Goal: Task Accomplishment & Management: Manage account settings

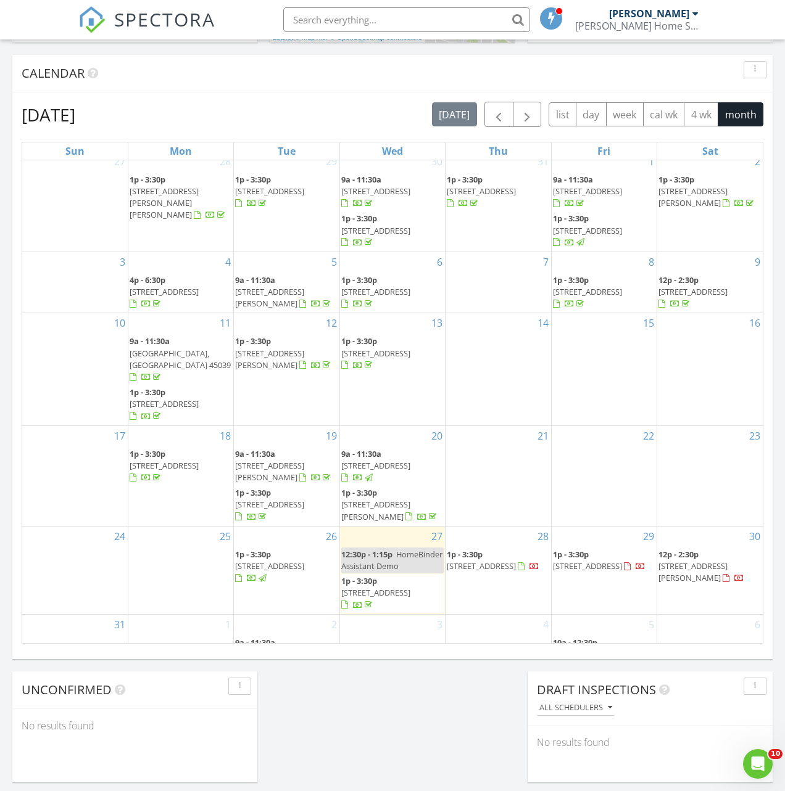
scroll to position [572, 0]
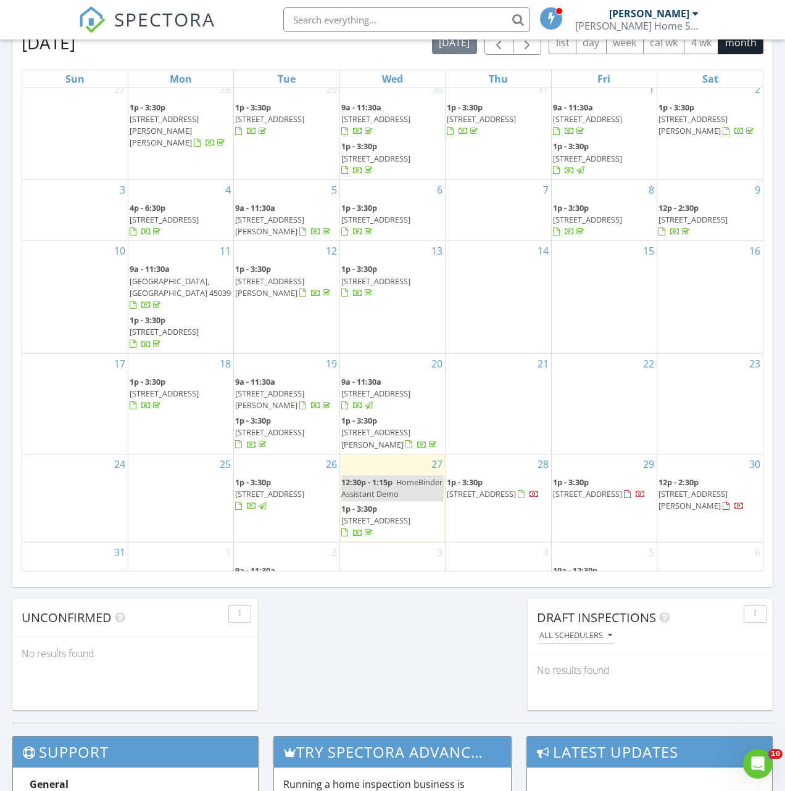
click at [609, 489] on span "1548 Sharjoy Ct, Cincinnati 45230" at bounding box center [587, 494] width 69 height 11
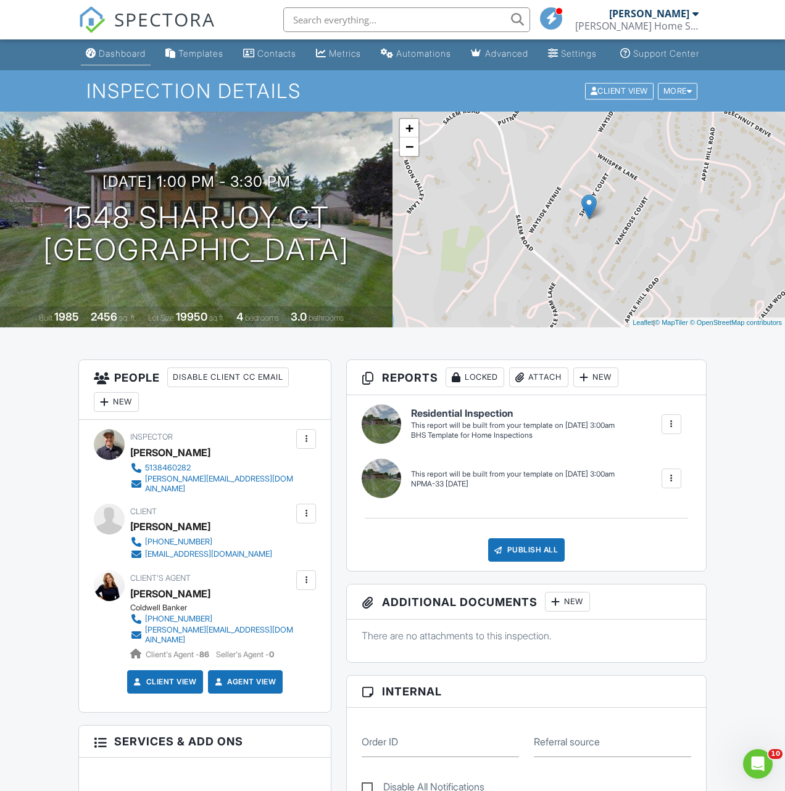
click at [110, 59] on div "Dashboard" at bounding box center [122, 53] width 47 height 10
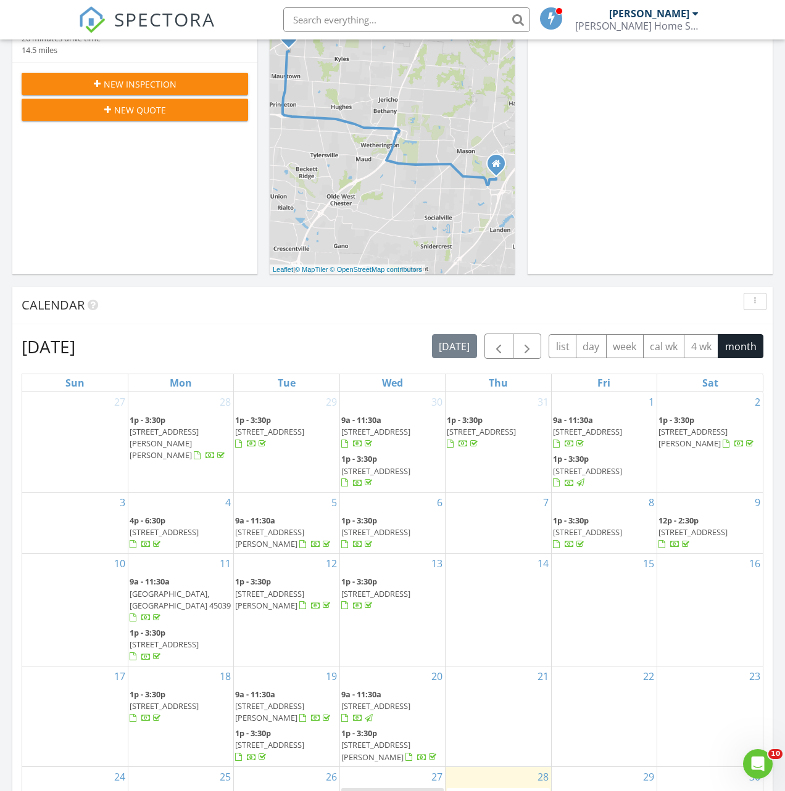
scroll to position [366, 0]
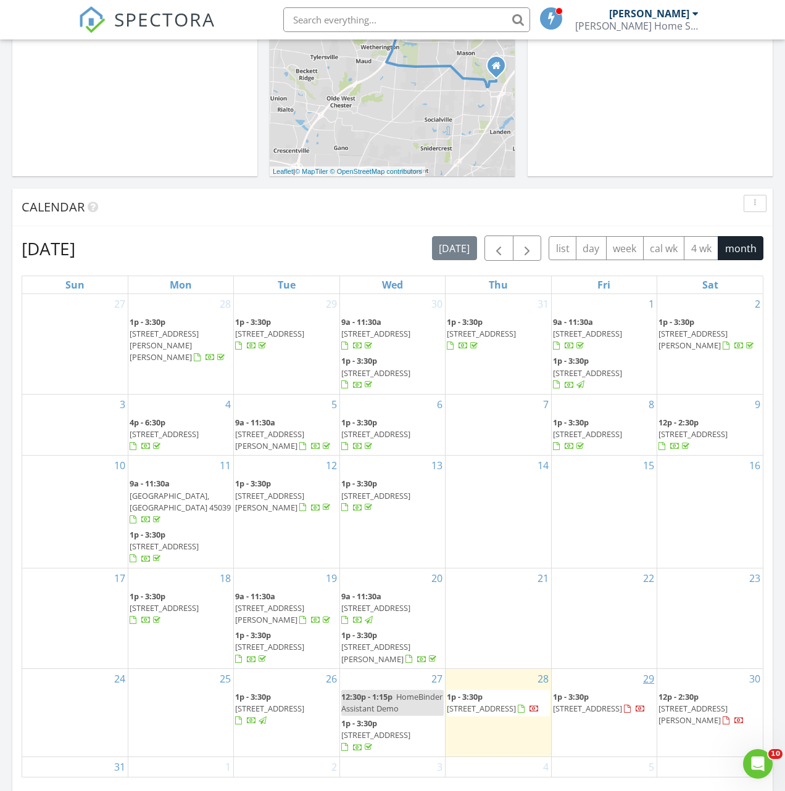
click at [650, 669] on link "29" at bounding box center [648, 679] width 16 height 20
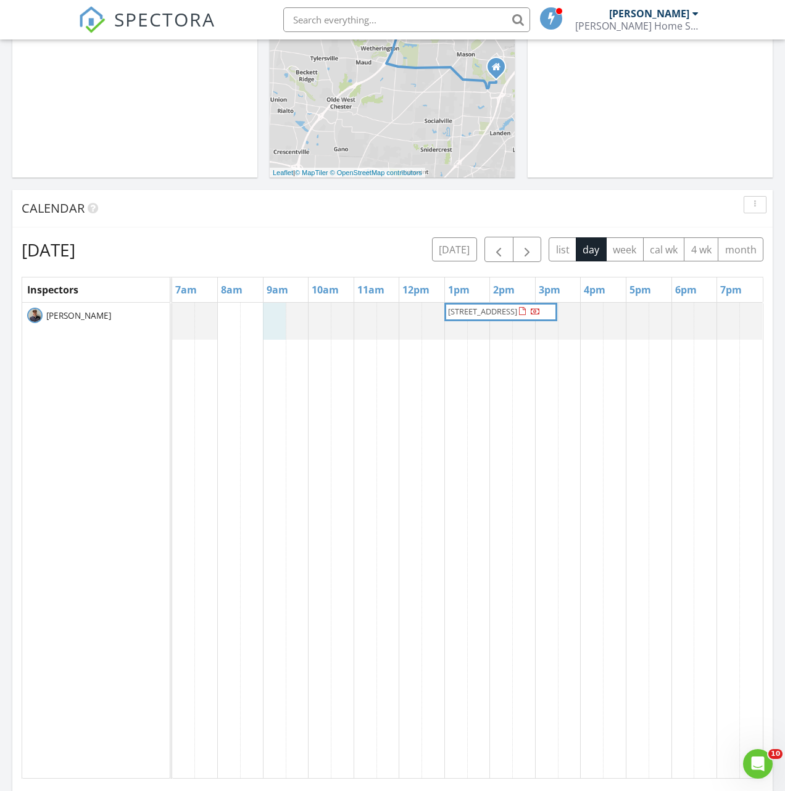
click at [172, 318] on div at bounding box center [172, 321] width 0 height 37
click at [274, 269] on link "Inspection" at bounding box center [273, 260] width 64 height 20
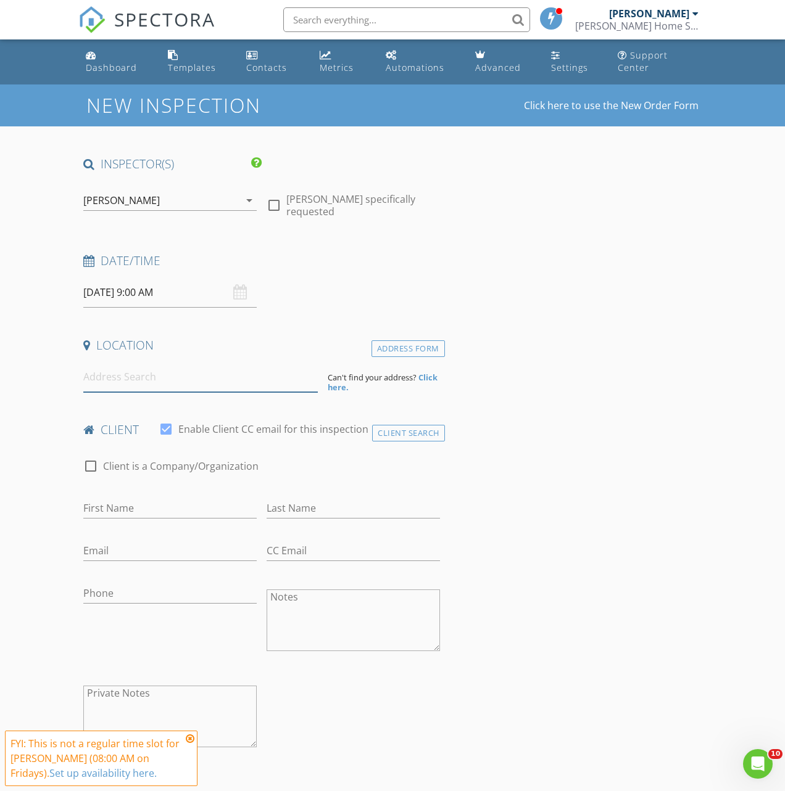
click at [149, 387] on input at bounding box center [200, 377] width 234 height 30
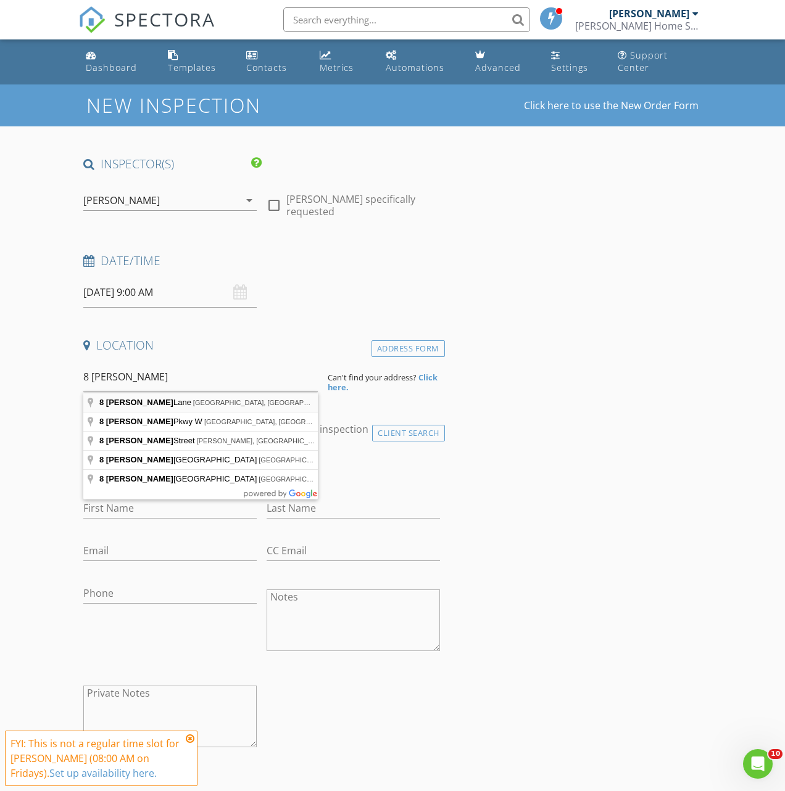
type input "8 Denison Lane, Terrace Park, OH, USA"
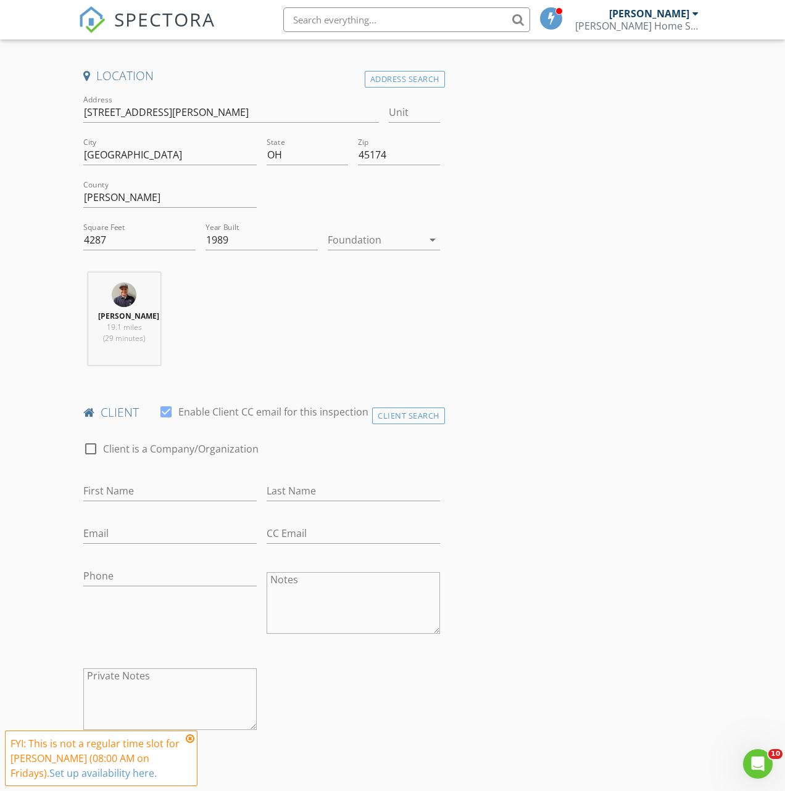
scroll to position [270, 0]
drag, startPoint x: 413, startPoint y: 432, endPoint x: 387, endPoint y: 435, distance: 26.7
click at [413, 424] on div "Client Search" at bounding box center [408, 415] width 73 height 17
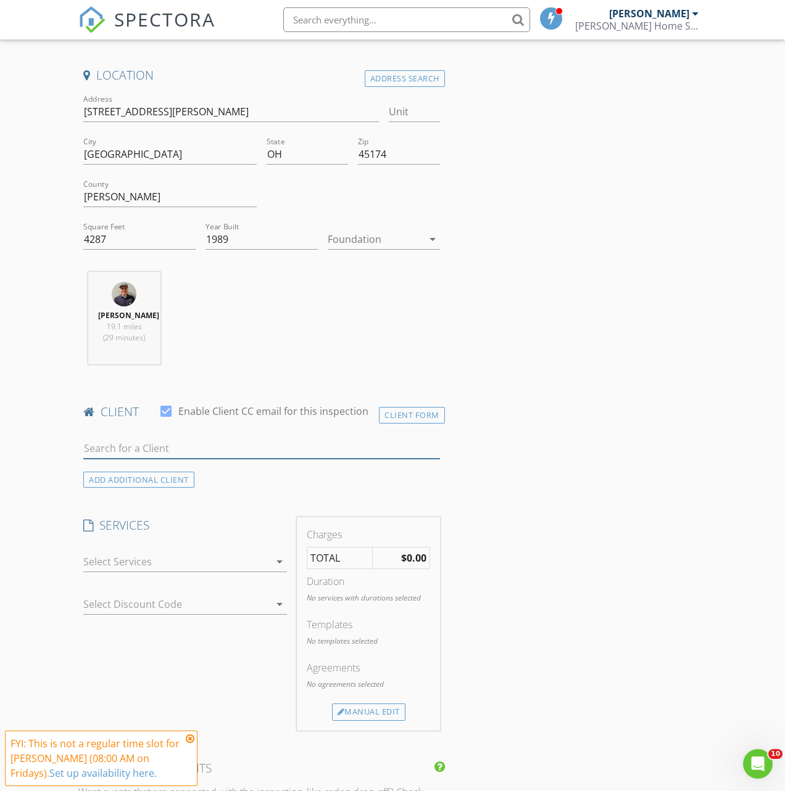
click at [284, 459] on input "text" at bounding box center [261, 449] width 357 height 20
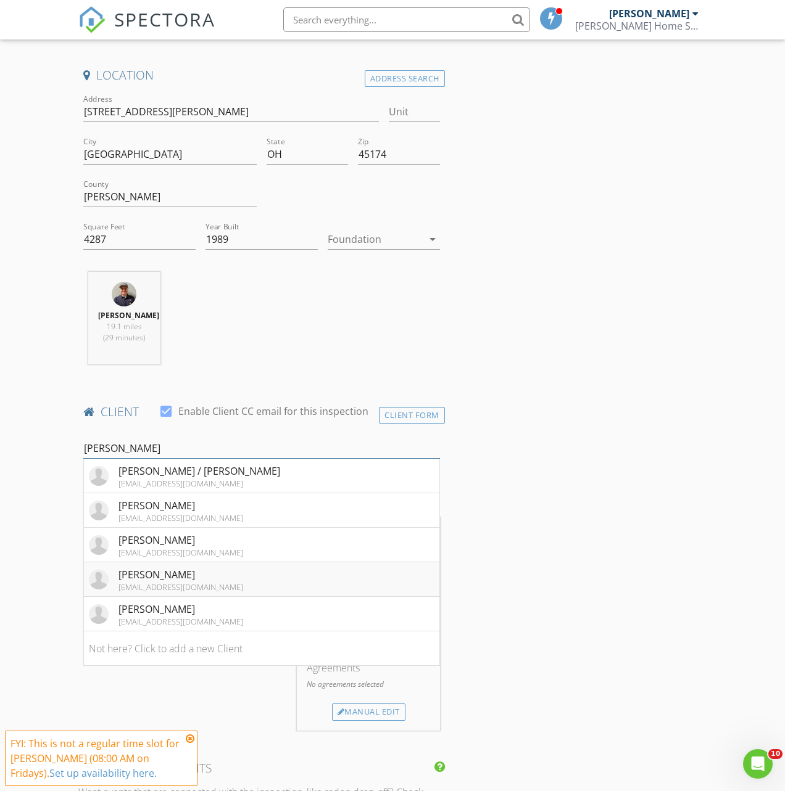
type input "miller"
click at [179, 582] on div "Nick Miller" at bounding box center [180, 574] width 125 height 15
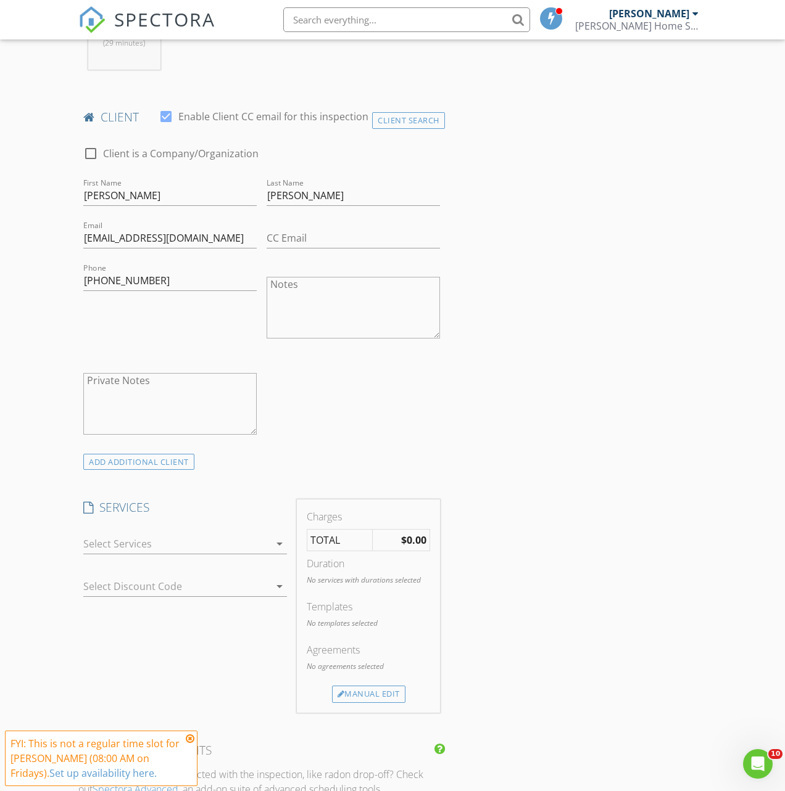
scroll to position [656, 0]
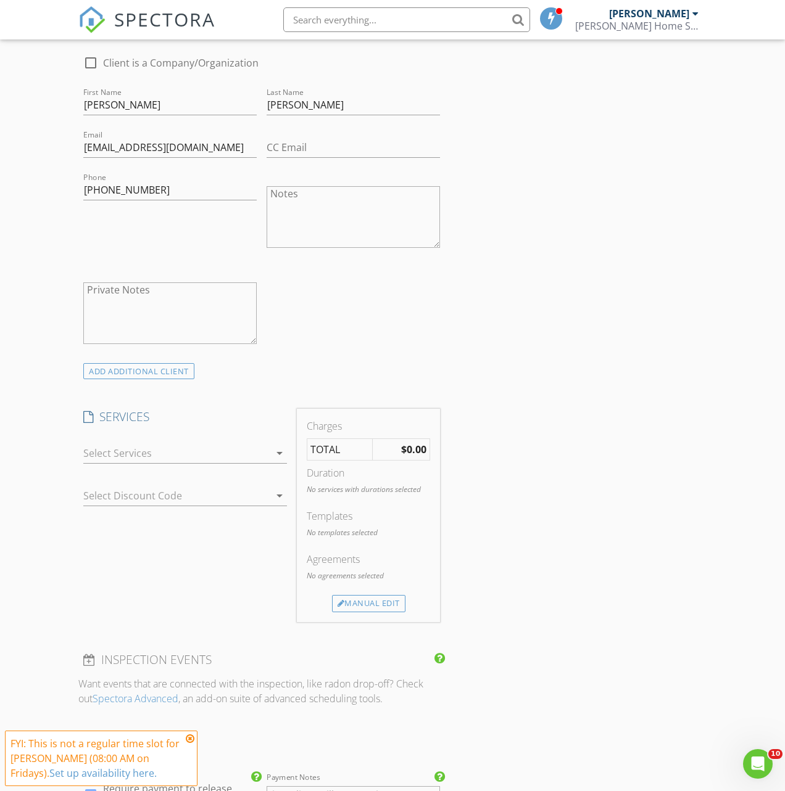
click at [209, 463] on div at bounding box center [176, 453] width 186 height 20
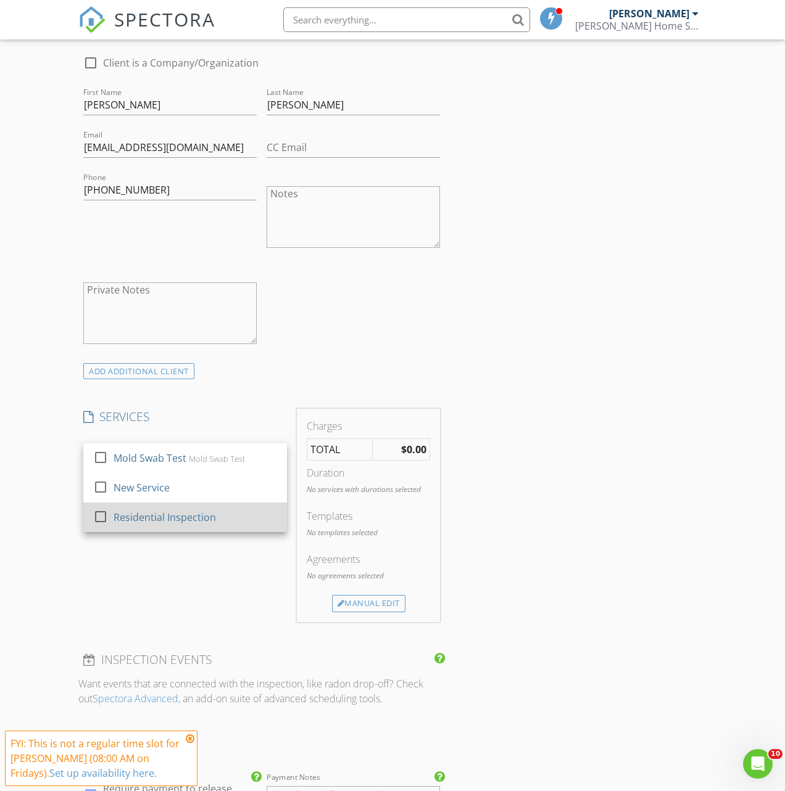
click at [183, 521] on div "Residential Inspection" at bounding box center [164, 517] width 102 height 15
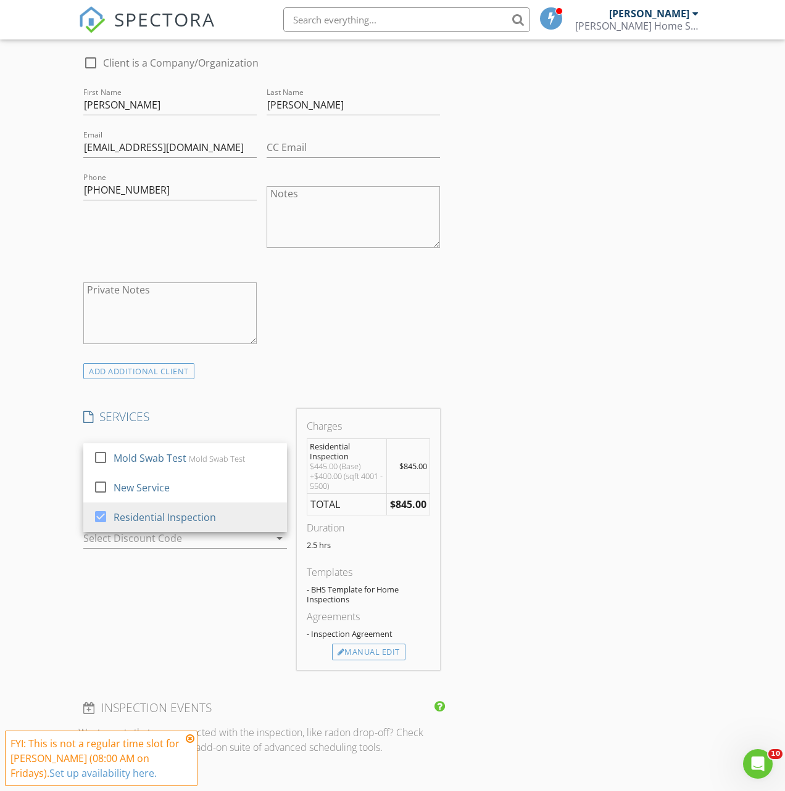
click at [181, 586] on div "SERVICES check_box_outline_blank Mold Swab Test Mold Swab Test check_box_outlin…" at bounding box center [184, 540] width 213 height 262
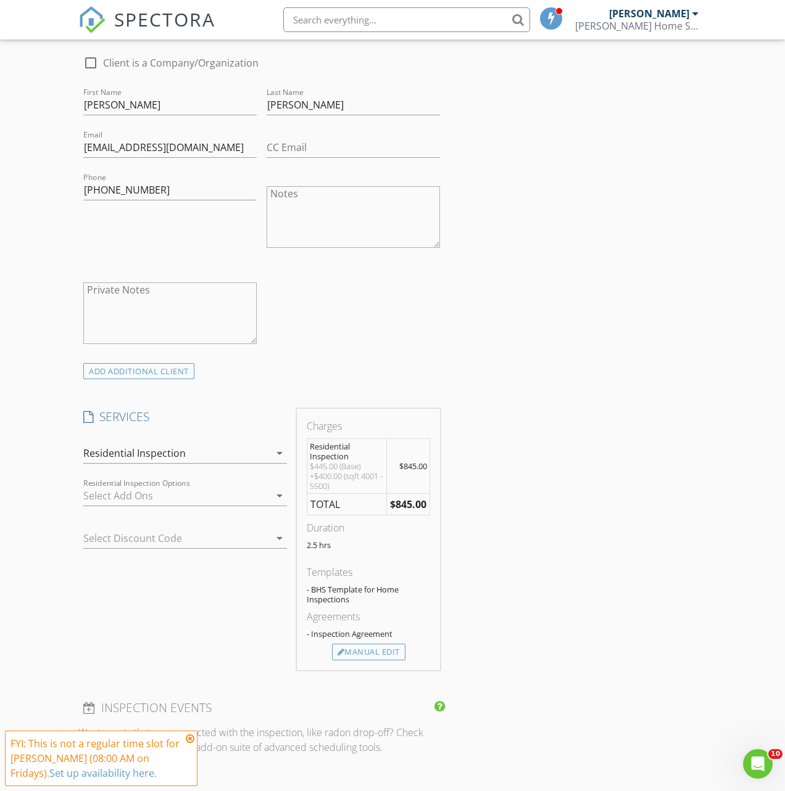
click at [172, 506] on div at bounding box center [176, 496] width 186 height 20
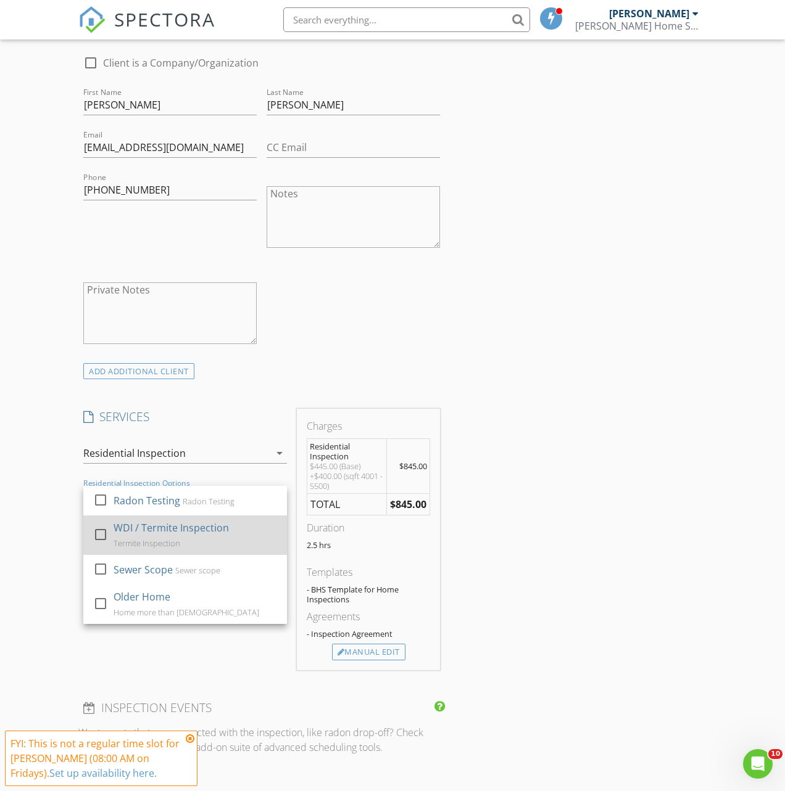
click at [152, 534] on div "WDI / Termite Inspection" at bounding box center [170, 528] width 115 height 15
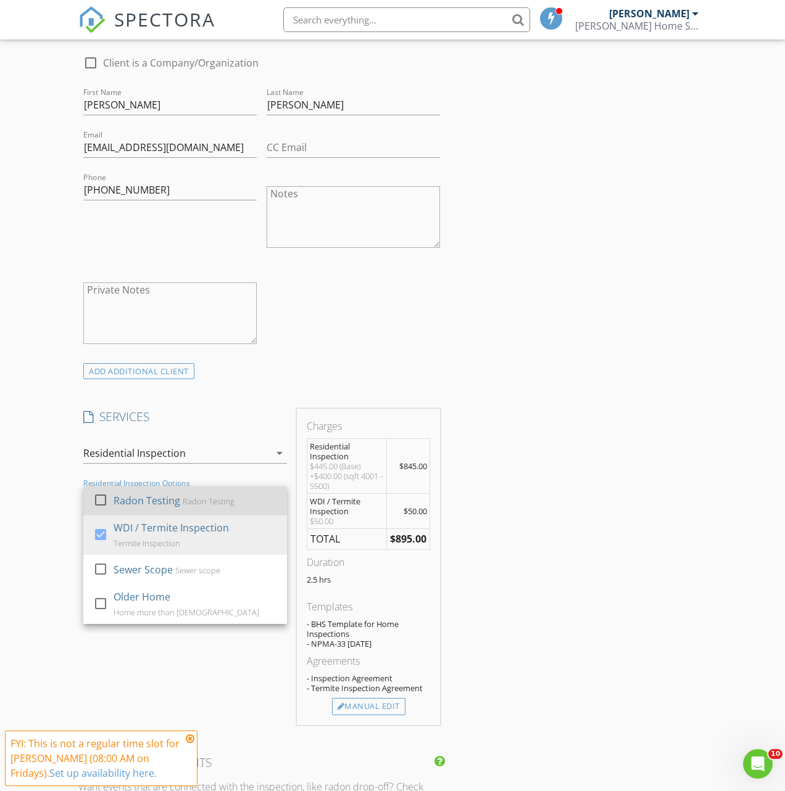
click at [146, 508] on div "Radon Testing" at bounding box center [146, 500] width 67 height 15
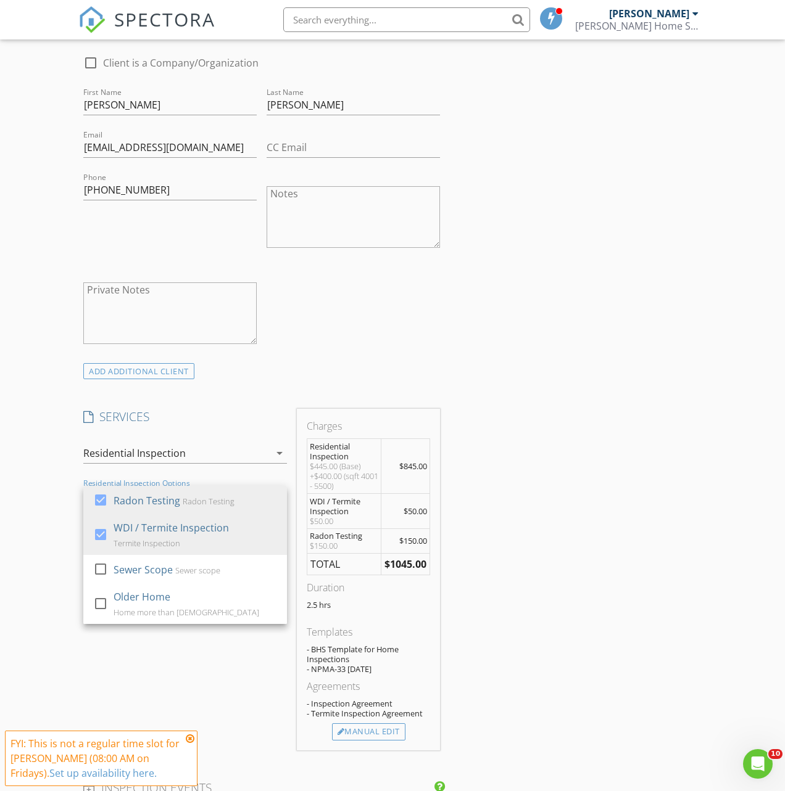
drag, startPoint x: 240, startPoint y: 687, endPoint x: 297, endPoint y: 716, distance: 64.0
click at [241, 687] on div "SERVICES check_box_outline_blank Mold Swab Test Mold Swab Test check_box_outlin…" at bounding box center [184, 579] width 213 height 341
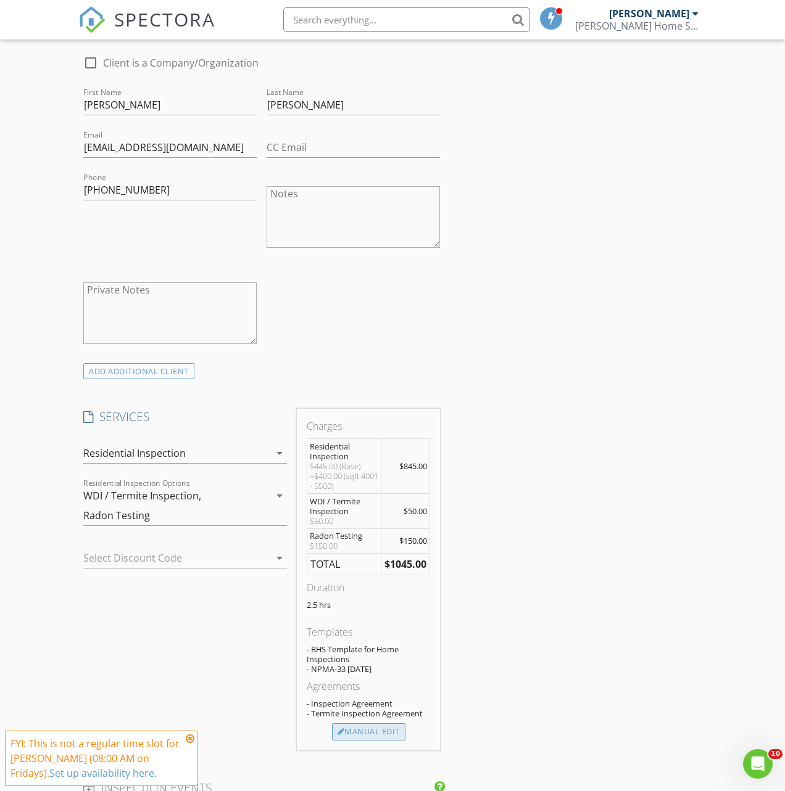
click at [366, 741] on div "Manual Edit" at bounding box center [368, 732] width 73 height 17
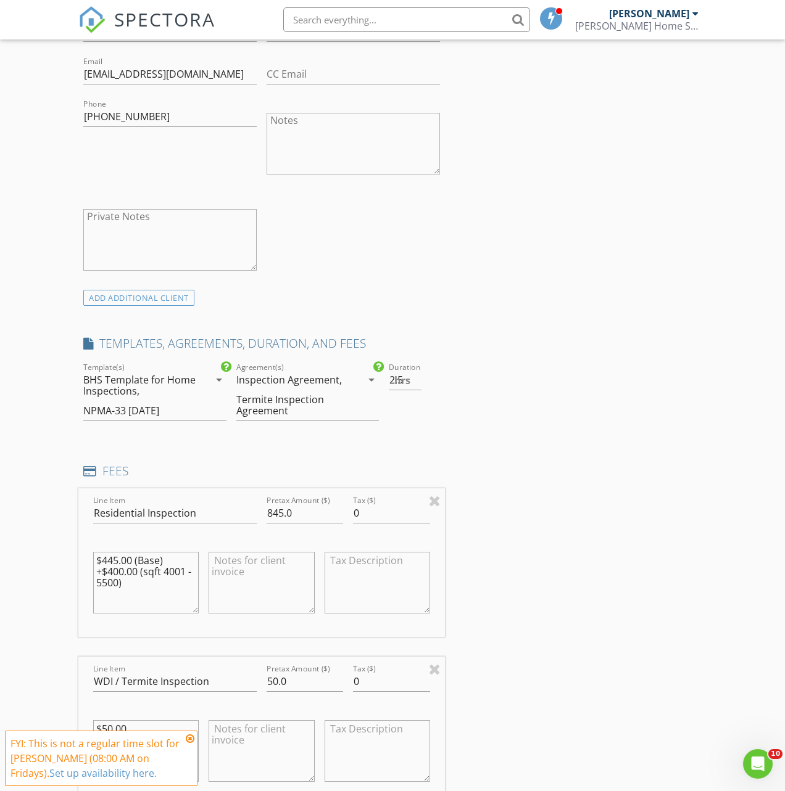
scroll to position [733, 0]
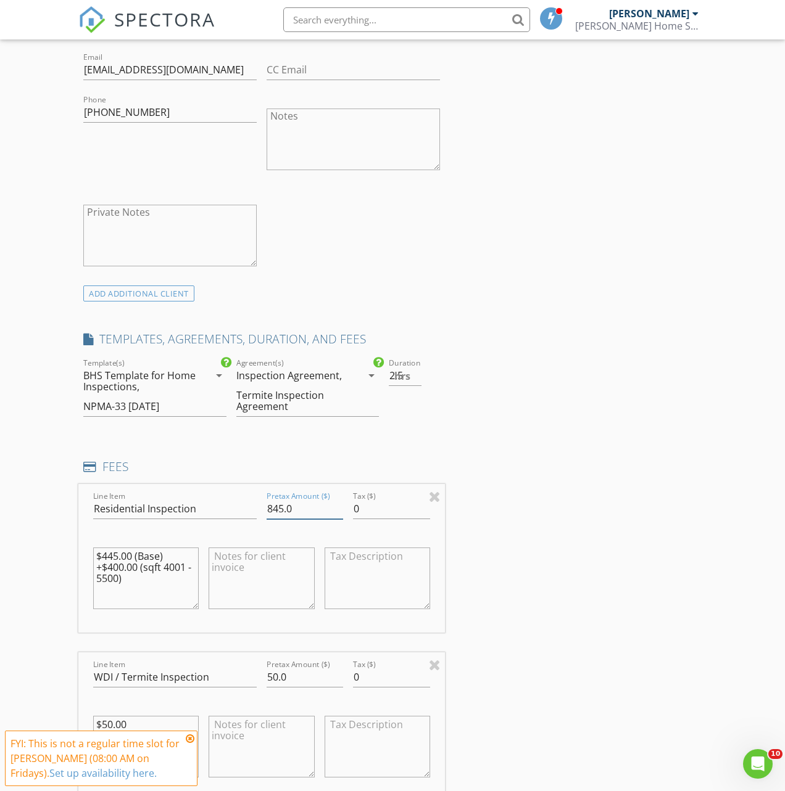
drag, startPoint x: 307, startPoint y: 521, endPoint x: 257, endPoint y: 518, distance: 50.1
click at [255, 518] on div "Line Item Residential Inspection Pretax Amount ($) 845.0 Tax ($) 0 $445.00 (Bas…" at bounding box center [261, 558] width 366 height 149
type input "595"
drag, startPoint x: 289, startPoint y: 687, endPoint x: 245, endPoint y: 683, distance: 44.6
click at [245, 683] on div "Line Item WDI / Termite Inspection Pretax Amount ($) 50.0 Tax ($) 0 $50.00" at bounding box center [261, 727] width 366 height 149
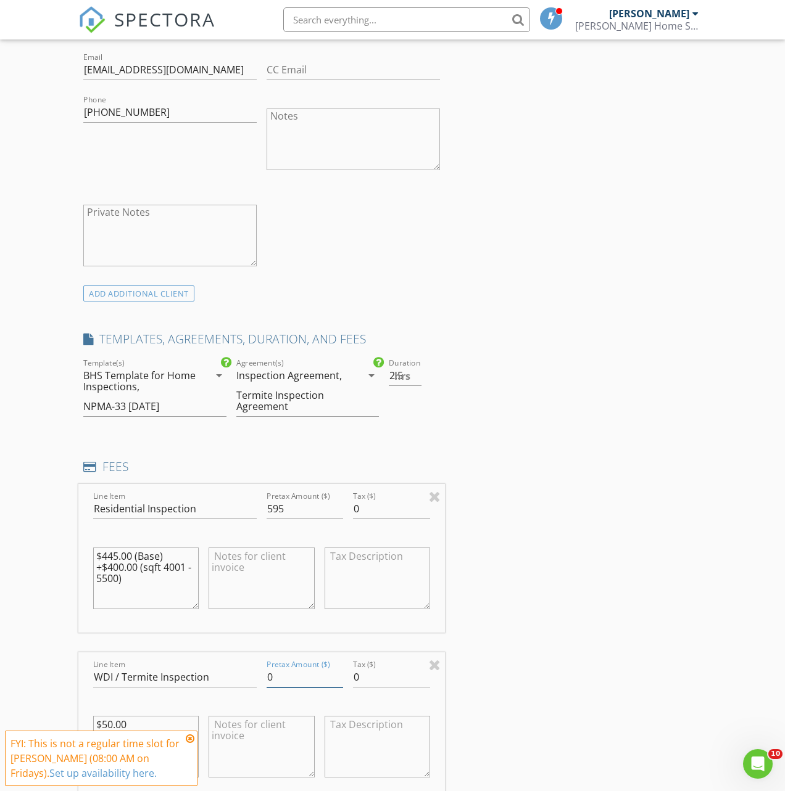
type input "0"
drag, startPoint x: 566, startPoint y: 645, endPoint x: 544, endPoint y: 645, distance: 22.2
click at [566, 644] on div "INSPECTOR(S) check_box Zach Ballinger PRIMARY Zach Ballinger arrow_drop_down ch…" at bounding box center [392, 685] width 628 height 2525
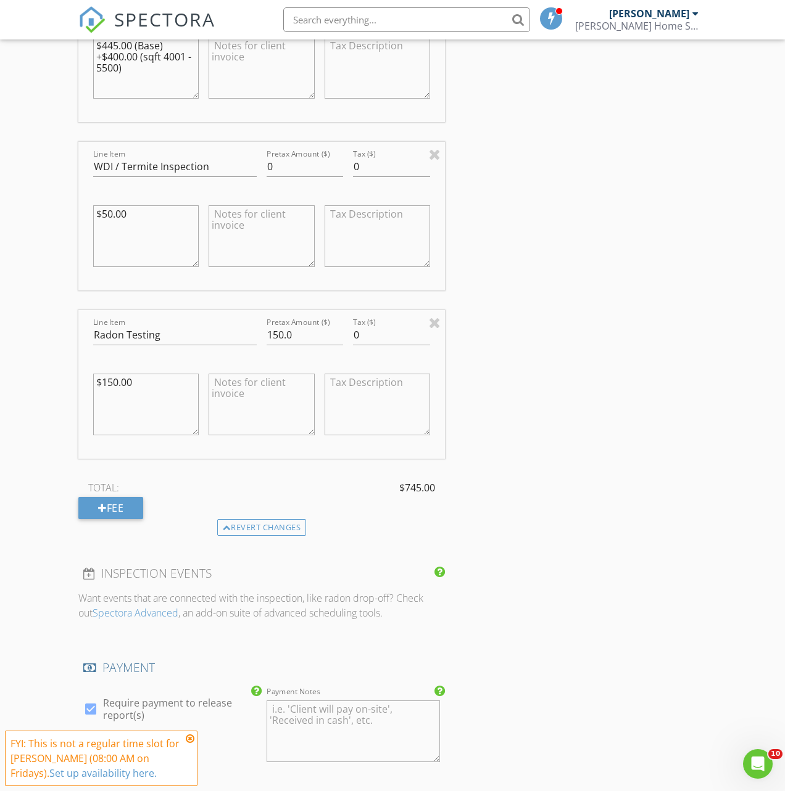
scroll to position [1286, 0]
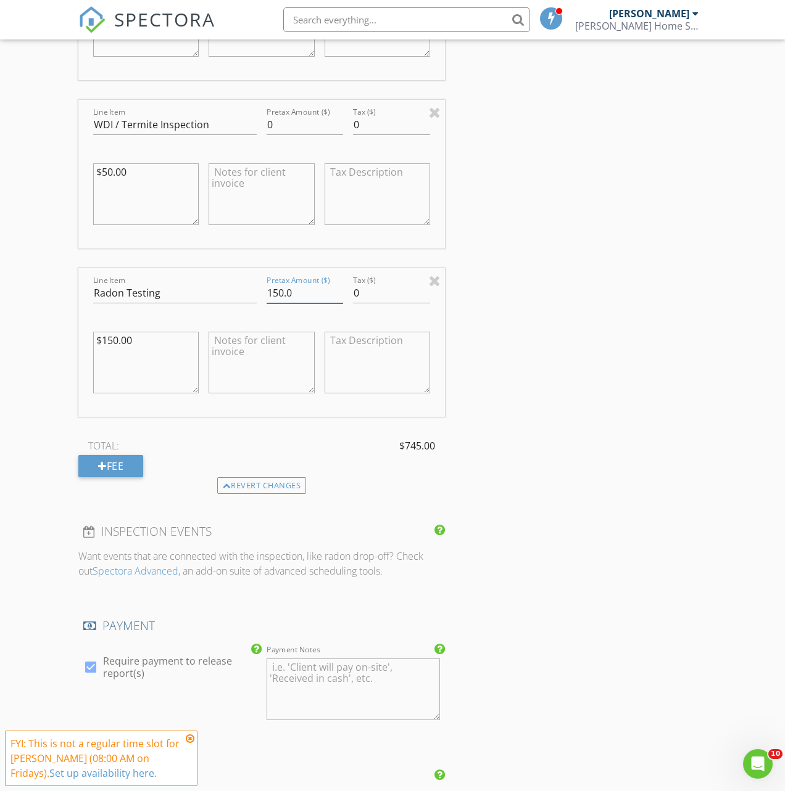
drag, startPoint x: 292, startPoint y: 301, endPoint x: 270, endPoint y: 299, distance: 22.3
click at [270, 300] on input "150.0" at bounding box center [304, 293] width 76 height 20
type input "195"
click at [621, 315] on div "INSPECTOR(S) check_box Zach Ballinger PRIMARY Zach Ballinger arrow_drop_down ch…" at bounding box center [392, 132] width 628 height 2525
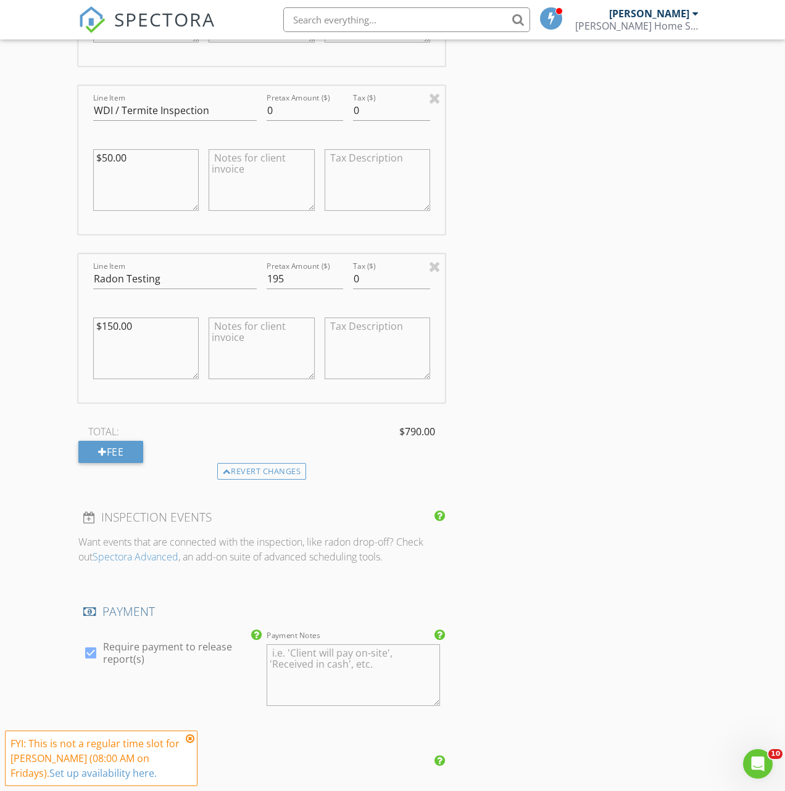
scroll to position [1295, 0]
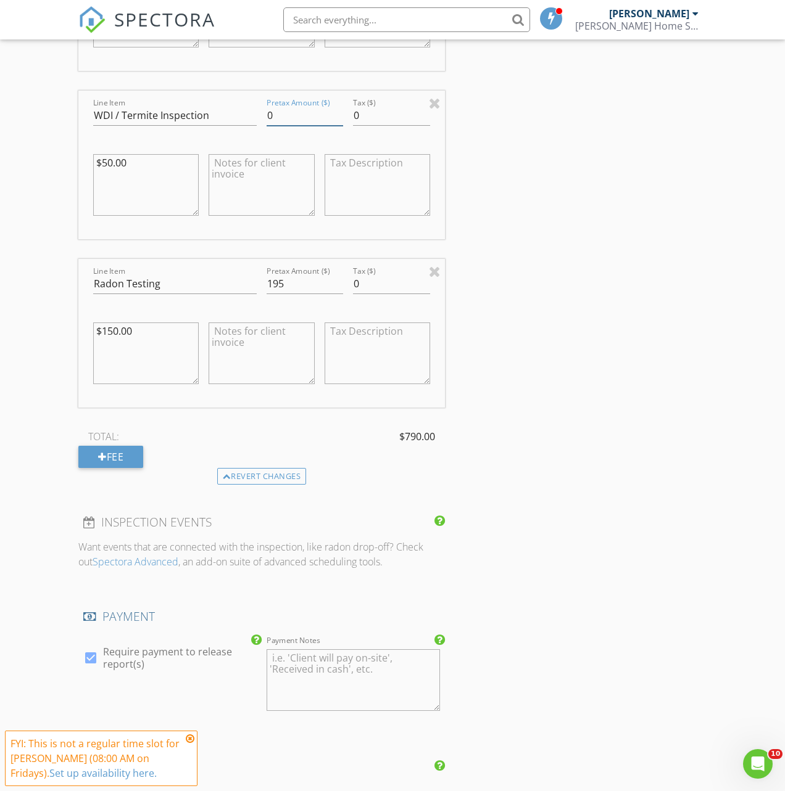
click at [286, 126] on input "0" at bounding box center [304, 115] width 76 height 20
type input "50"
click at [516, 197] on div "INSPECTOR(S) check_box Zach Ballinger PRIMARY Zach Ballinger arrow_drop_down ch…" at bounding box center [392, 123] width 628 height 2525
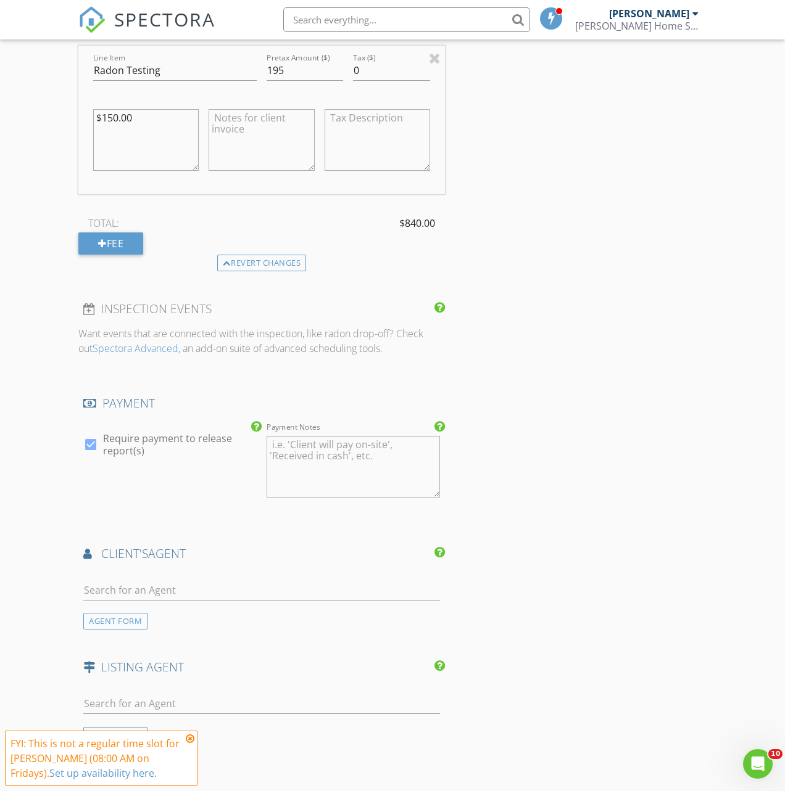
scroll to position [1617, 0]
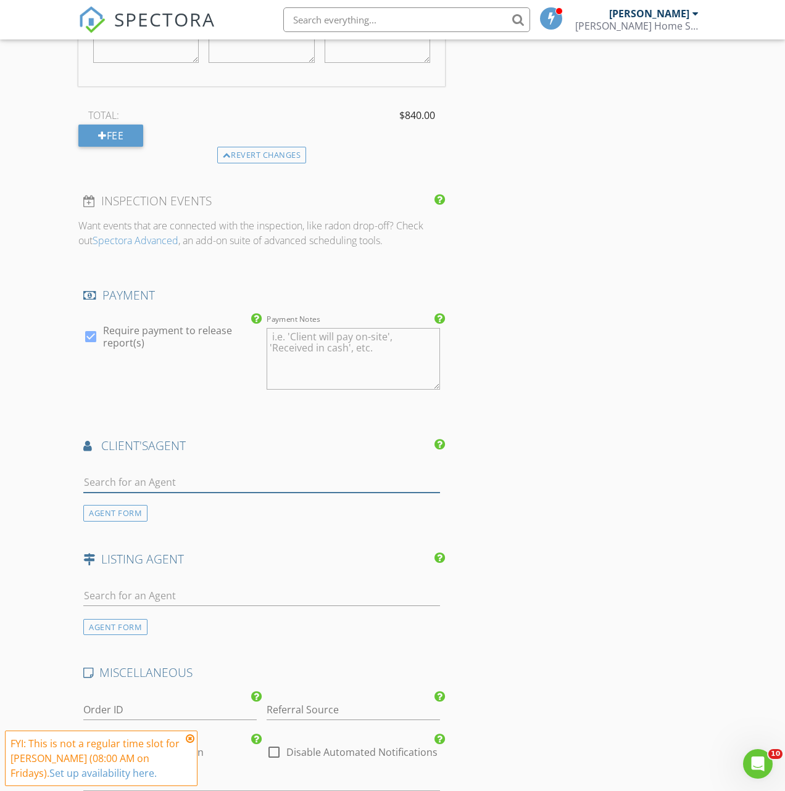
click at [323, 487] on input "text" at bounding box center [261, 482] width 357 height 20
type input "sheri"
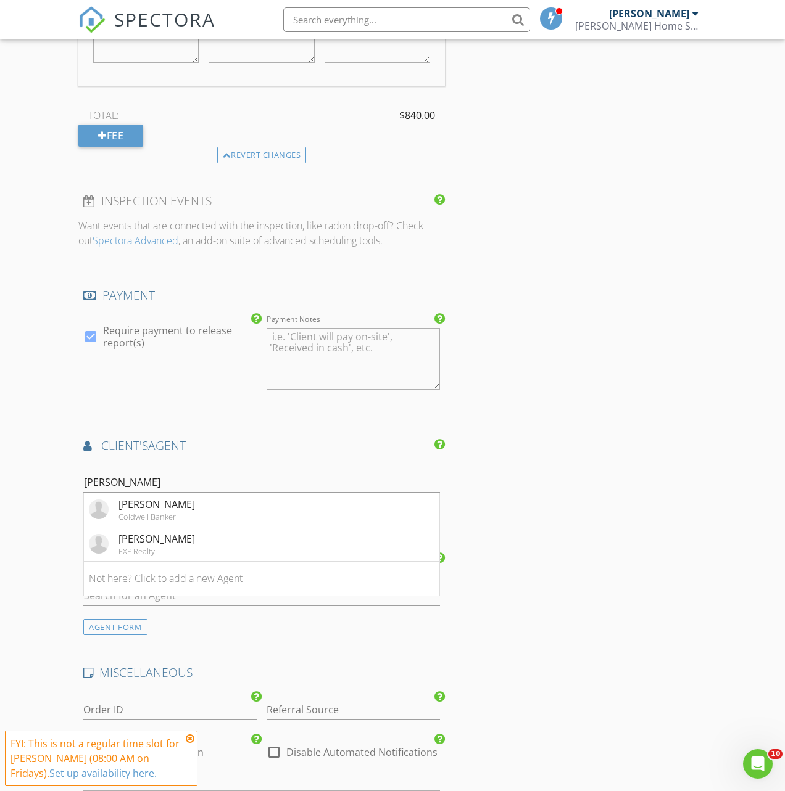
click at [121, 512] on div "[PERSON_NAME]" at bounding box center [156, 504] width 76 height 15
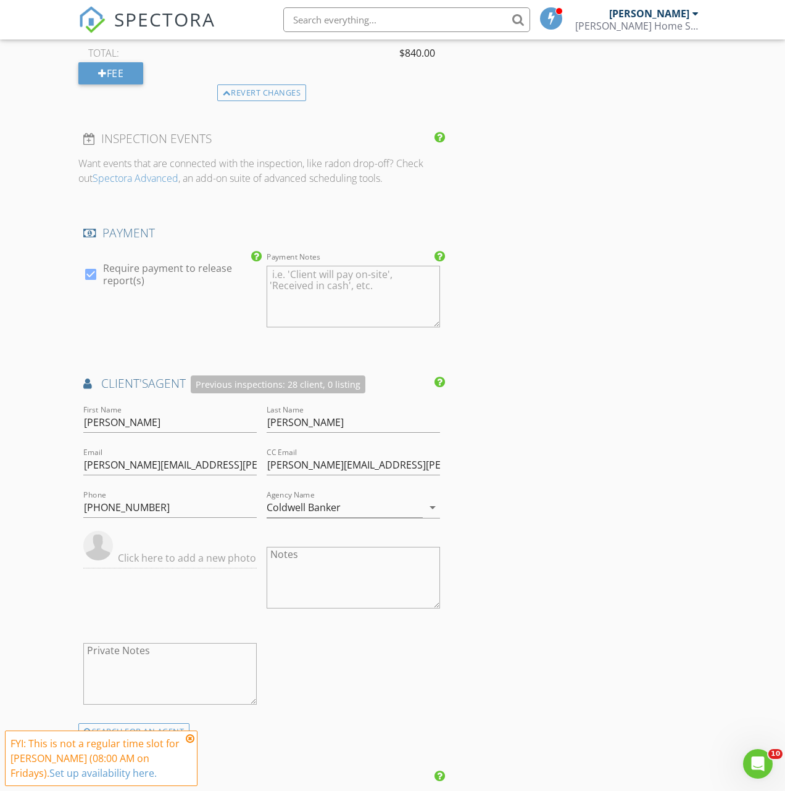
scroll to position [2211, 0]
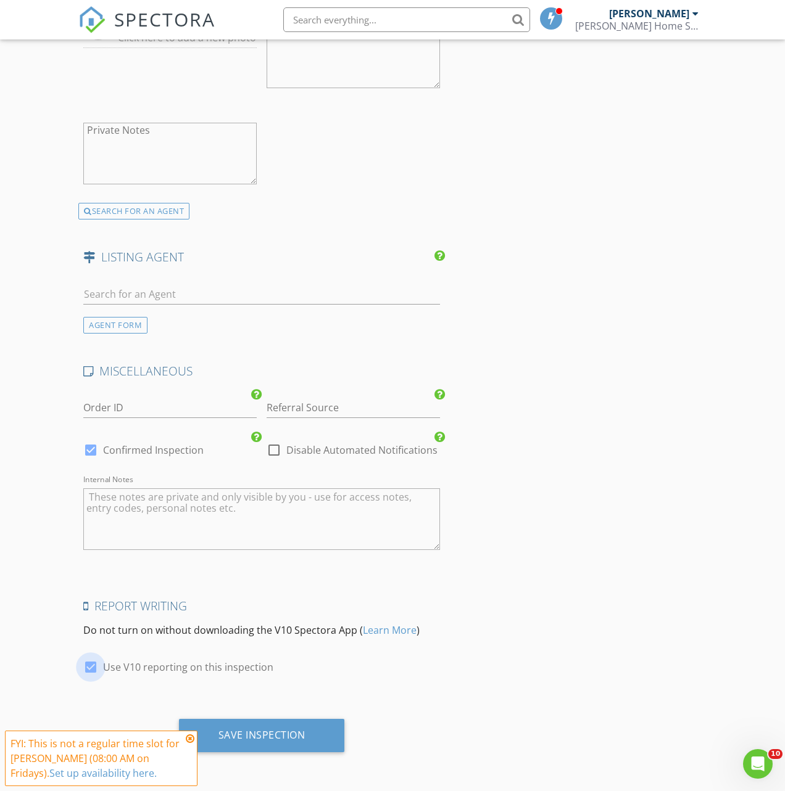
click at [91, 664] on div at bounding box center [90, 667] width 21 height 21
checkbox input "false"
click at [189, 740] on icon at bounding box center [190, 739] width 9 height 10
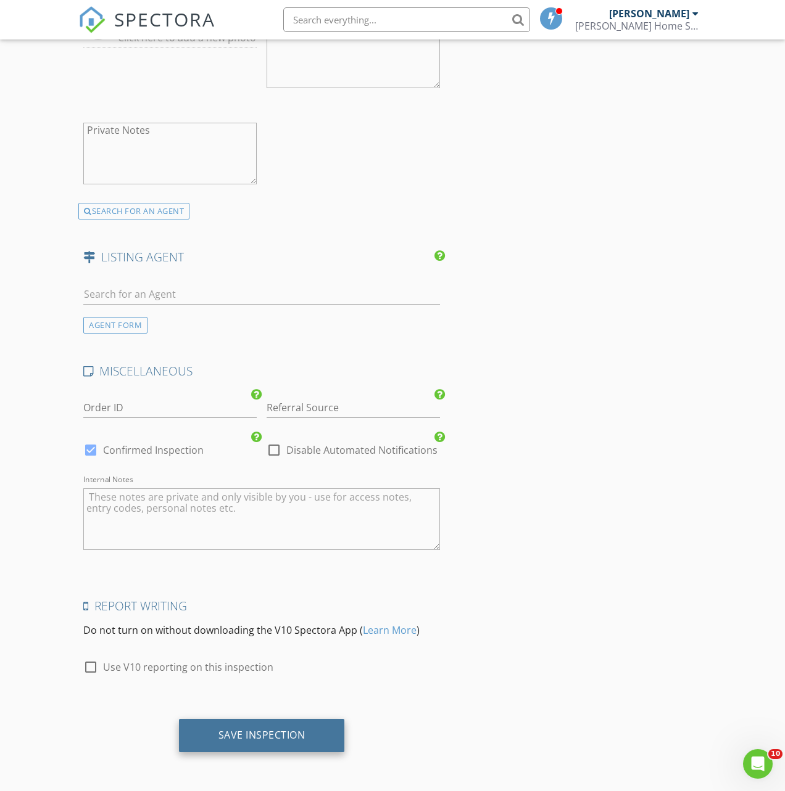
click at [277, 737] on div "Save Inspection" at bounding box center [261, 735] width 87 height 12
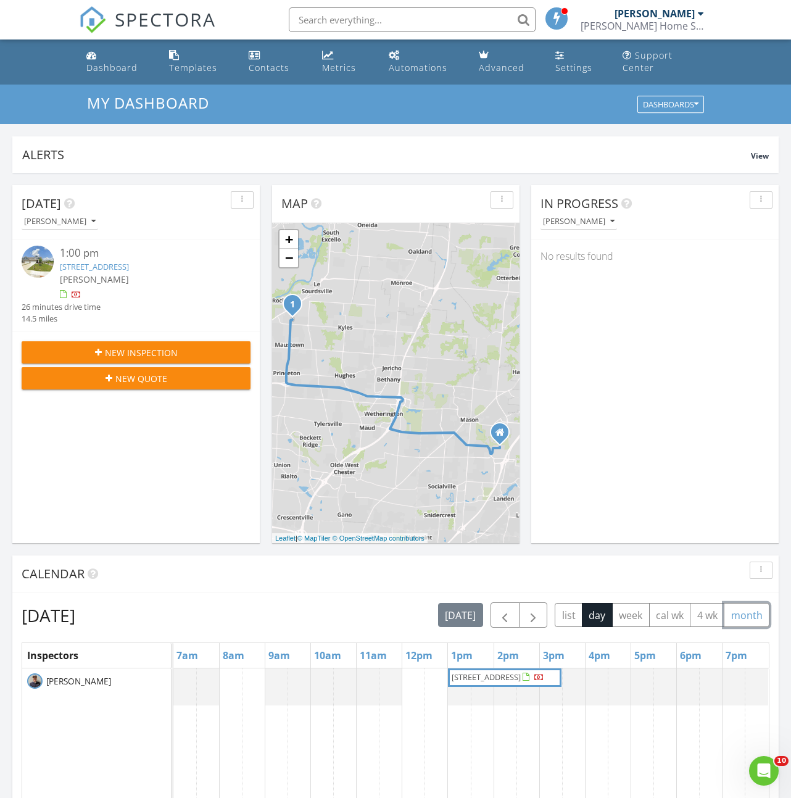
click at [743, 617] on button "month" at bounding box center [747, 615] width 46 height 24
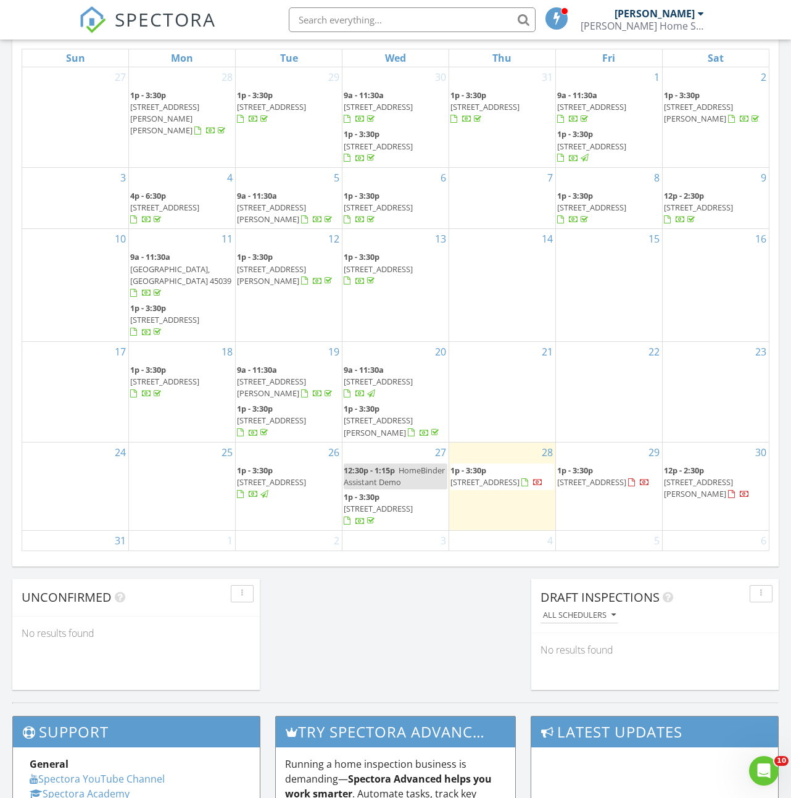
scroll to position [594, 0]
click at [388, 25] on input "text" at bounding box center [412, 19] width 247 height 25
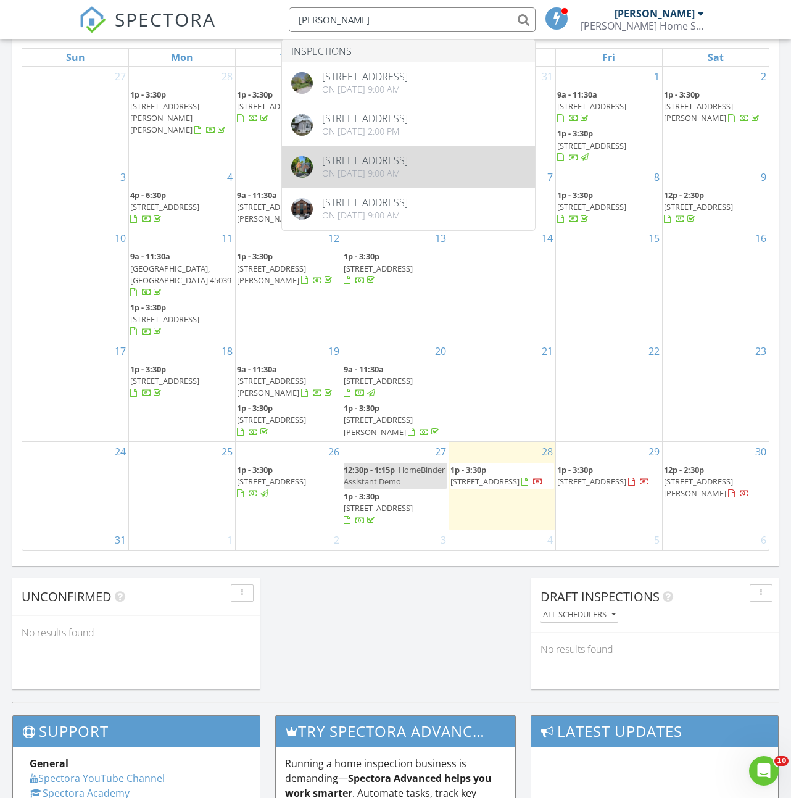
type input "[PERSON_NAME]"
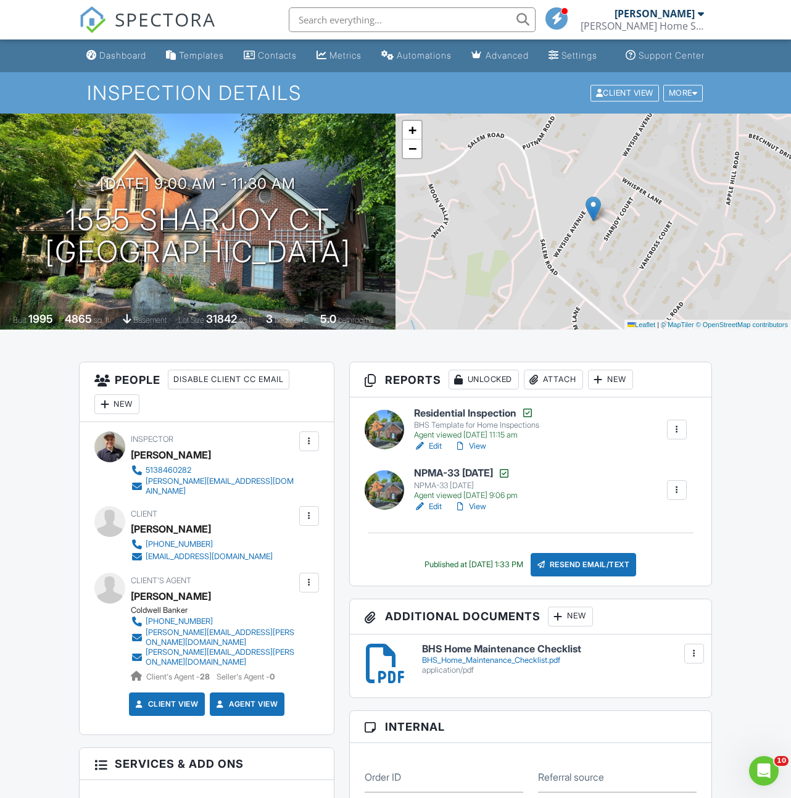
click at [110, 60] on div "Dashboard" at bounding box center [122, 55] width 47 height 10
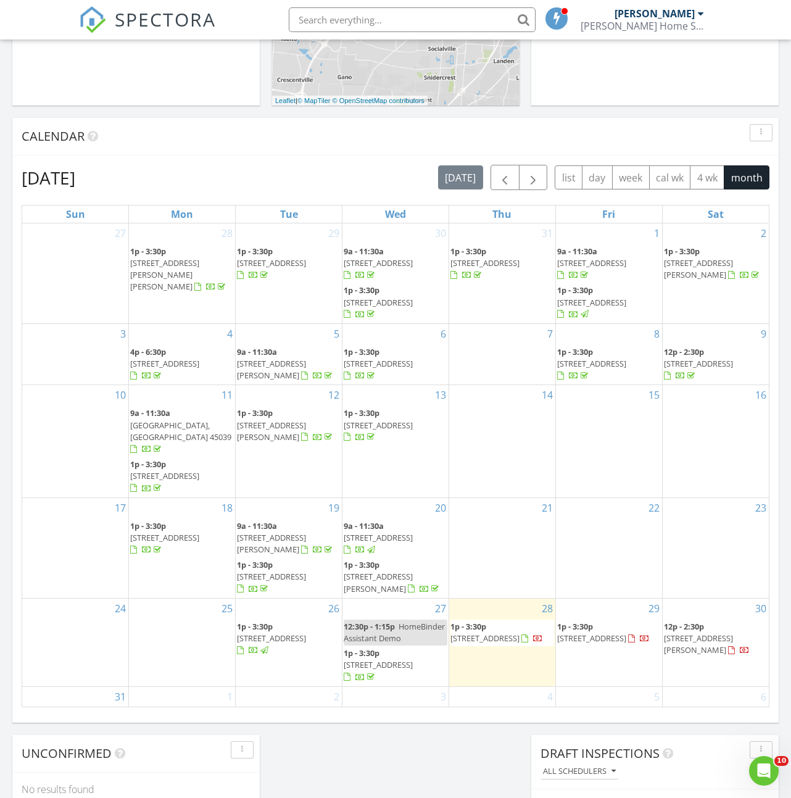
scroll to position [439, 0]
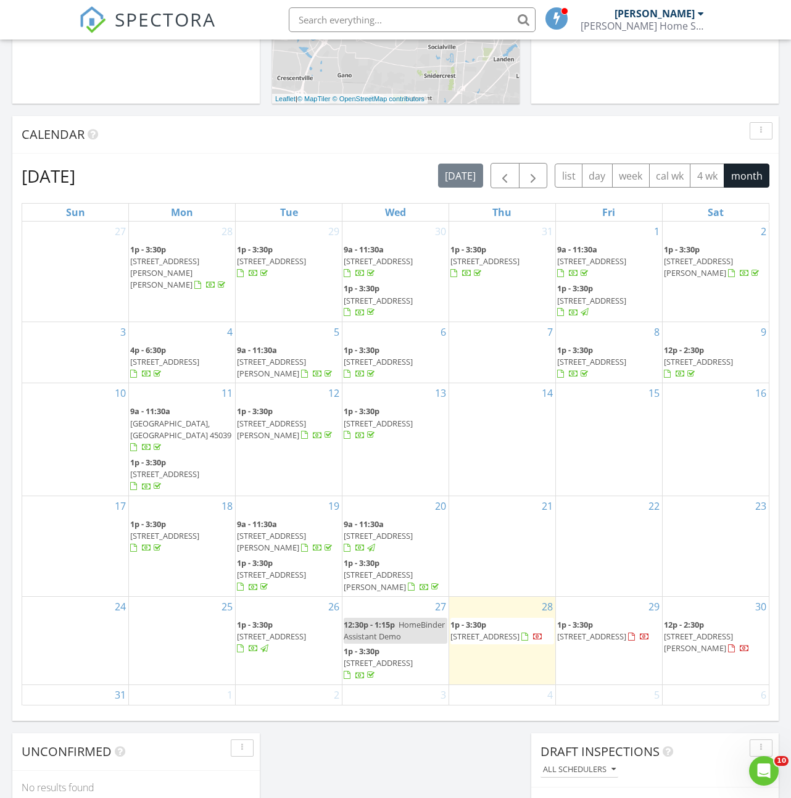
click at [508, 630] on span "5014 S Castle Ct, LIBERTY TWP 45011" at bounding box center [484, 635] width 69 height 11
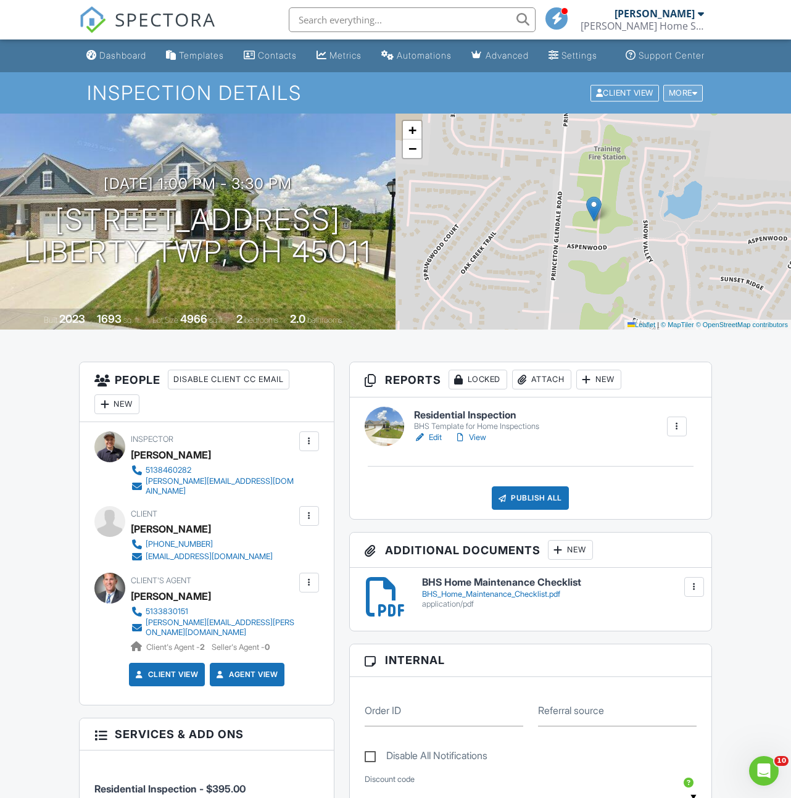
click at [692, 97] on div at bounding box center [695, 93] width 6 height 8
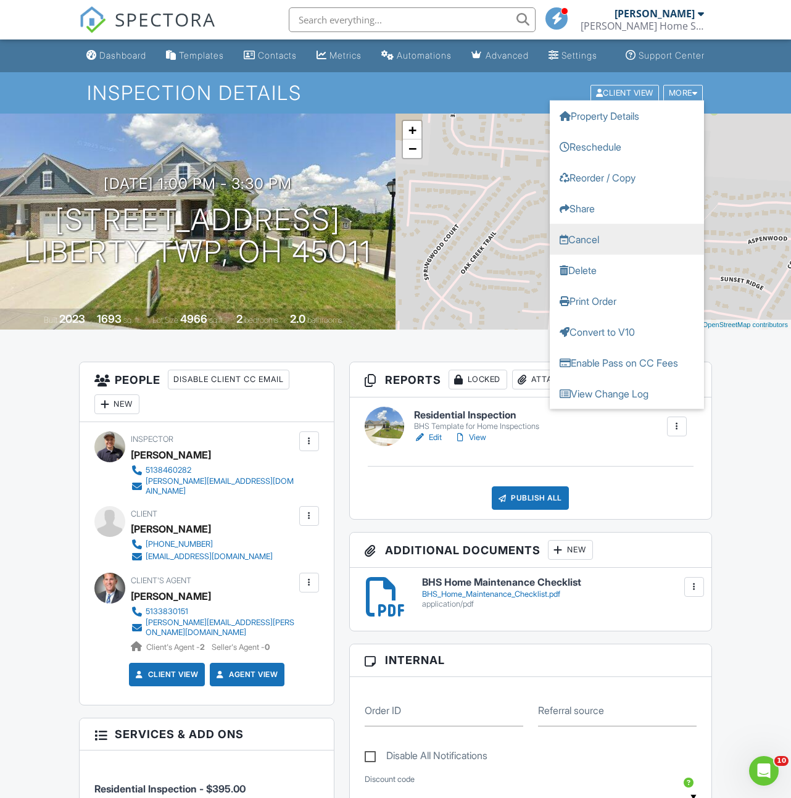
click at [611, 254] on link "Cancel" at bounding box center [627, 238] width 154 height 31
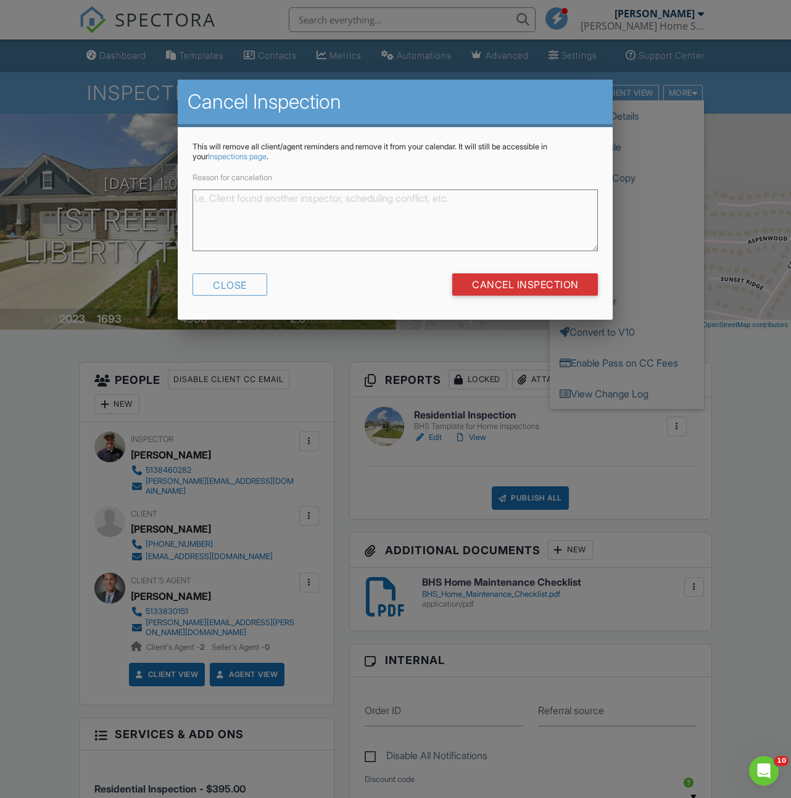
click at [472, 210] on textarea "Reason for cancelation" at bounding box center [394, 220] width 405 height 62
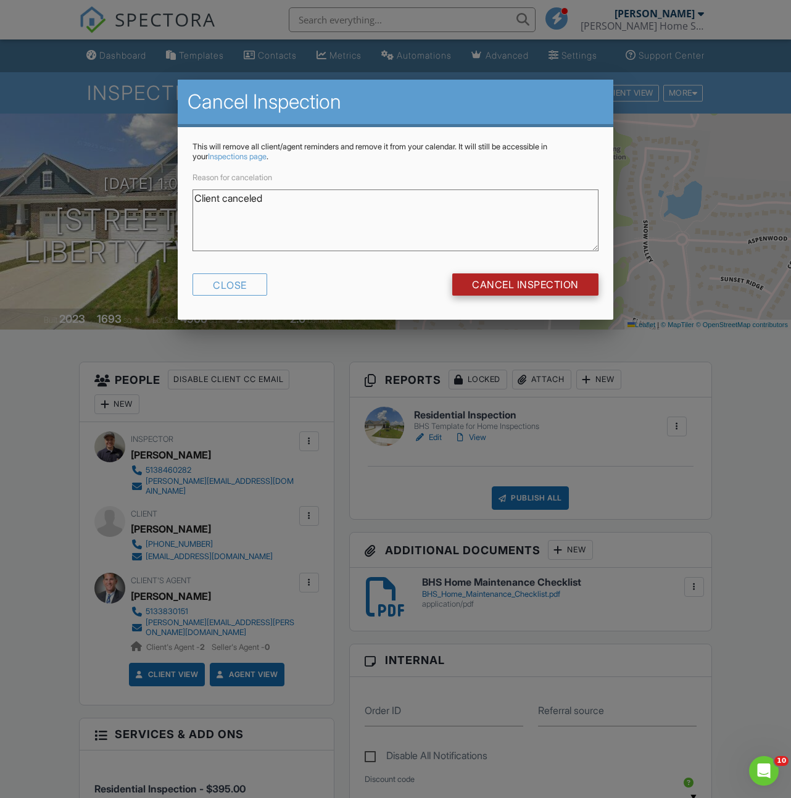
type textarea "Client canceled"
click at [566, 285] on input "Cancel Inspection" at bounding box center [525, 284] width 146 height 22
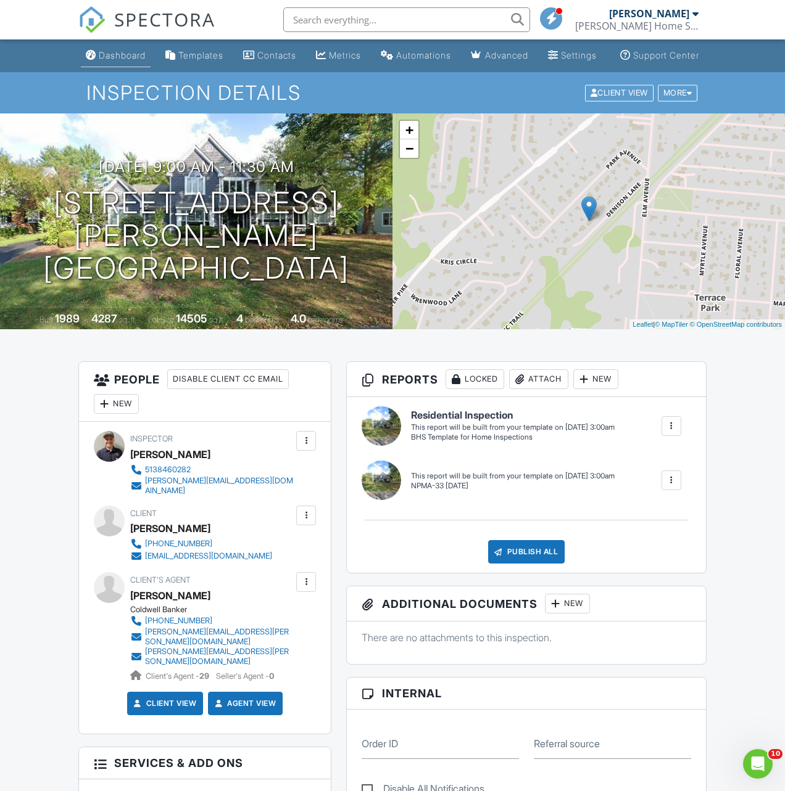
click at [104, 60] on div "Dashboard" at bounding box center [122, 55] width 47 height 10
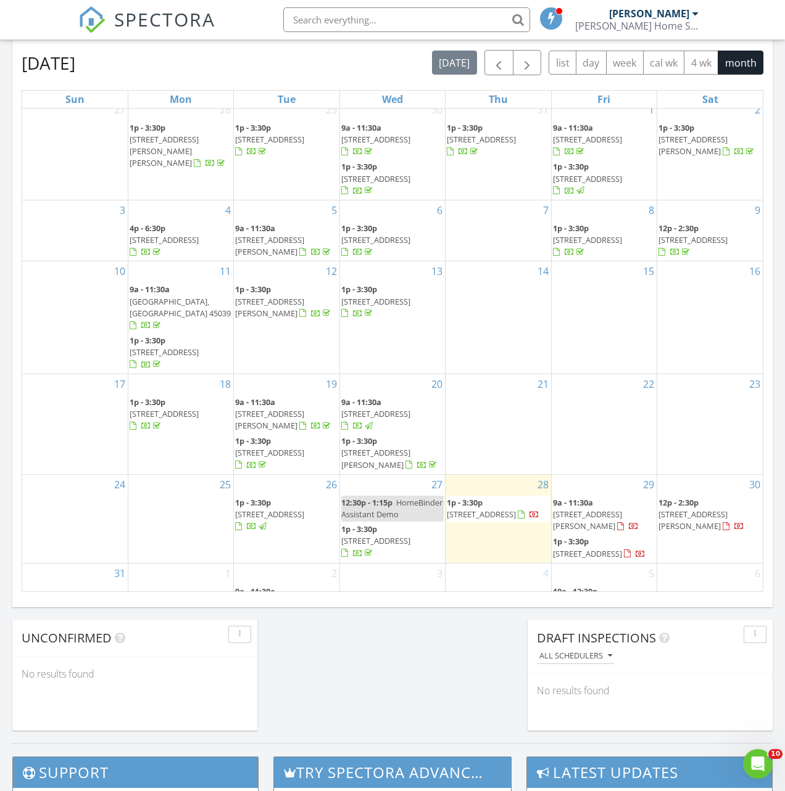
scroll to position [600, 0]
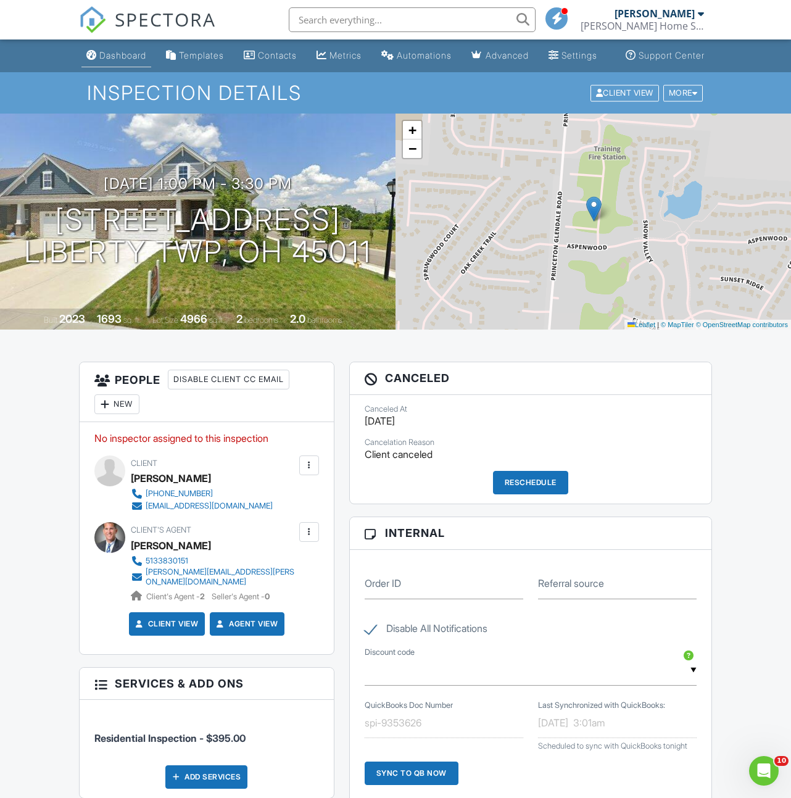
click at [114, 60] on div "Dashboard" at bounding box center [122, 55] width 47 height 10
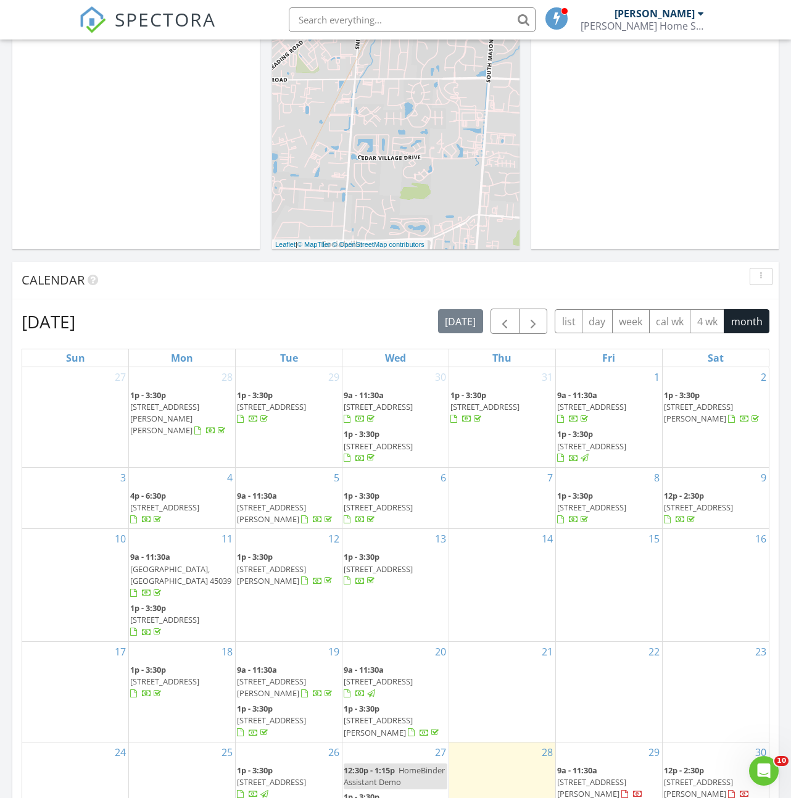
scroll to position [403, 0]
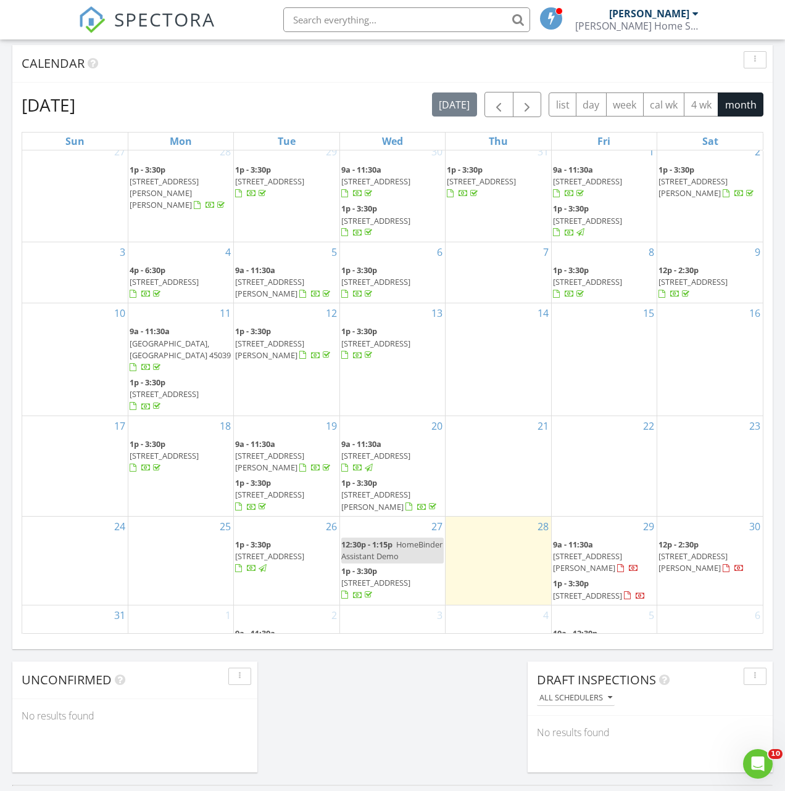
scroll to position [557, 0]
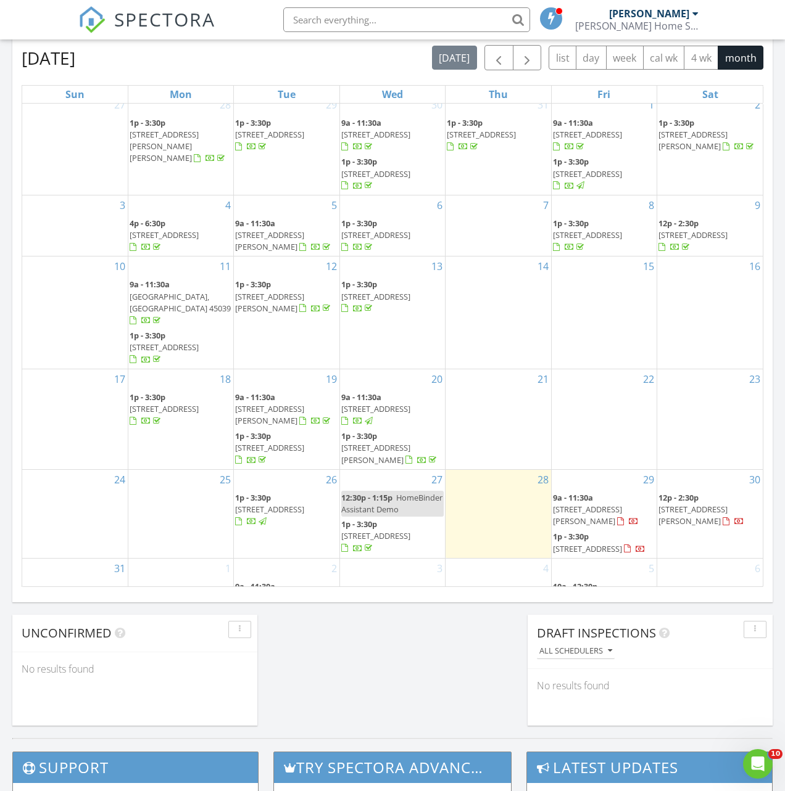
click at [604, 504] on span "[STREET_ADDRESS][PERSON_NAME]" at bounding box center [587, 515] width 69 height 23
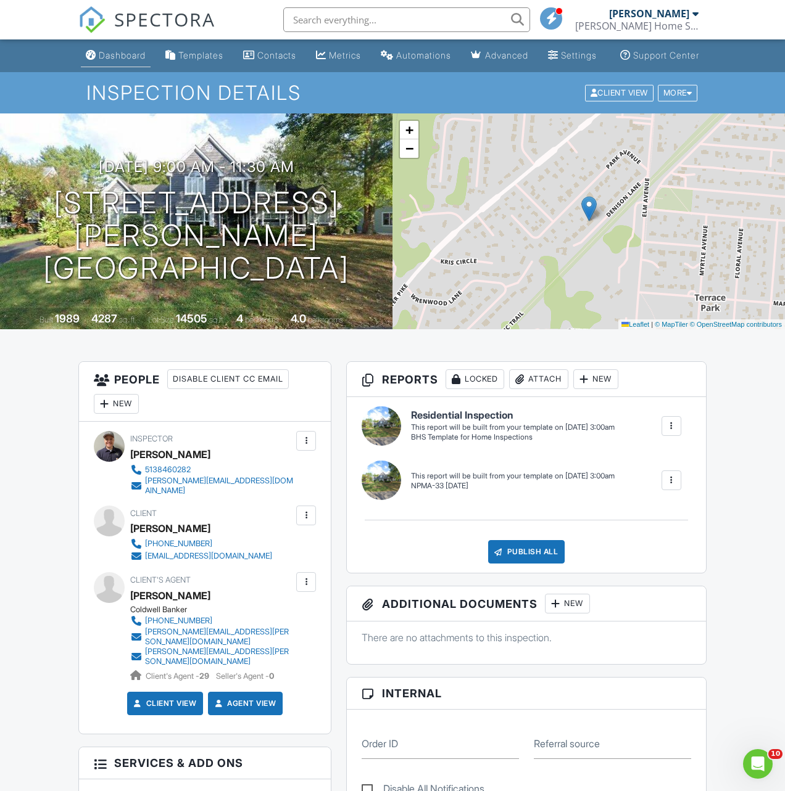
click at [115, 60] on div "Dashboard" at bounding box center [122, 55] width 47 height 10
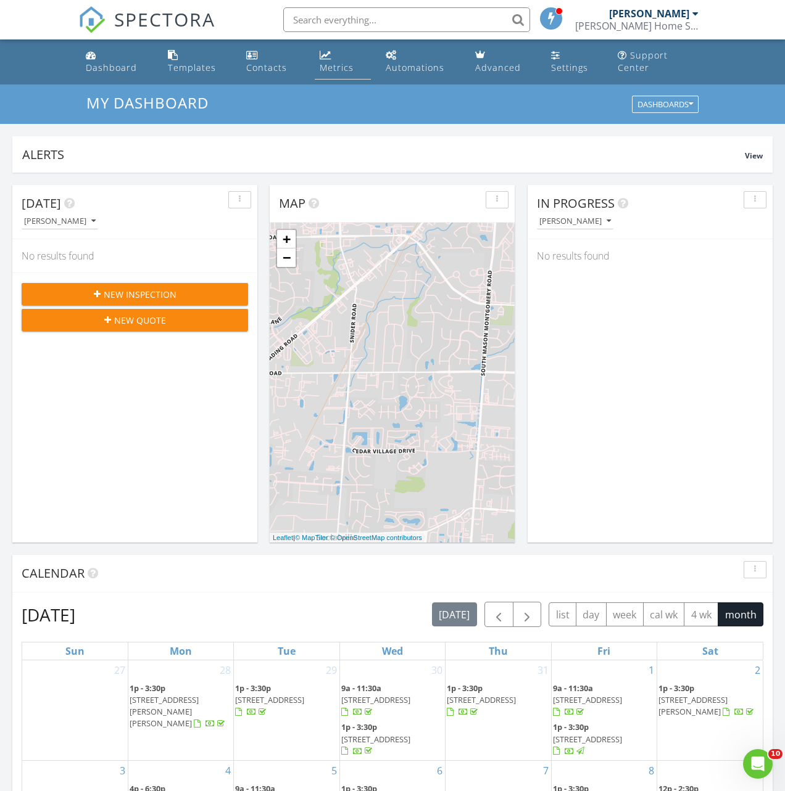
click at [342, 65] on div "Metrics" at bounding box center [337, 68] width 34 height 12
